Goal: Ask a question

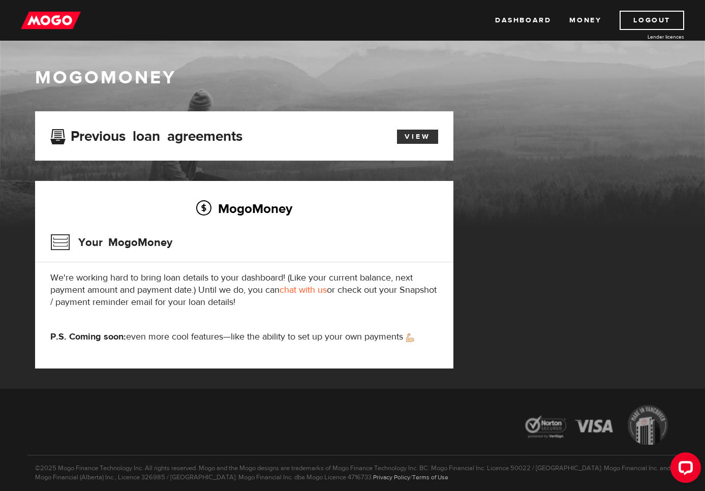
click at [426, 140] on link "View" at bounding box center [417, 137] width 41 height 14
click at [303, 289] on link "chat with us" at bounding box center [303, 290] width 47 height 12
click at [522, 21] on link "Dashboard" at bounding box center [523, 20] width 56 height 19
